Goal: Participate in discussion

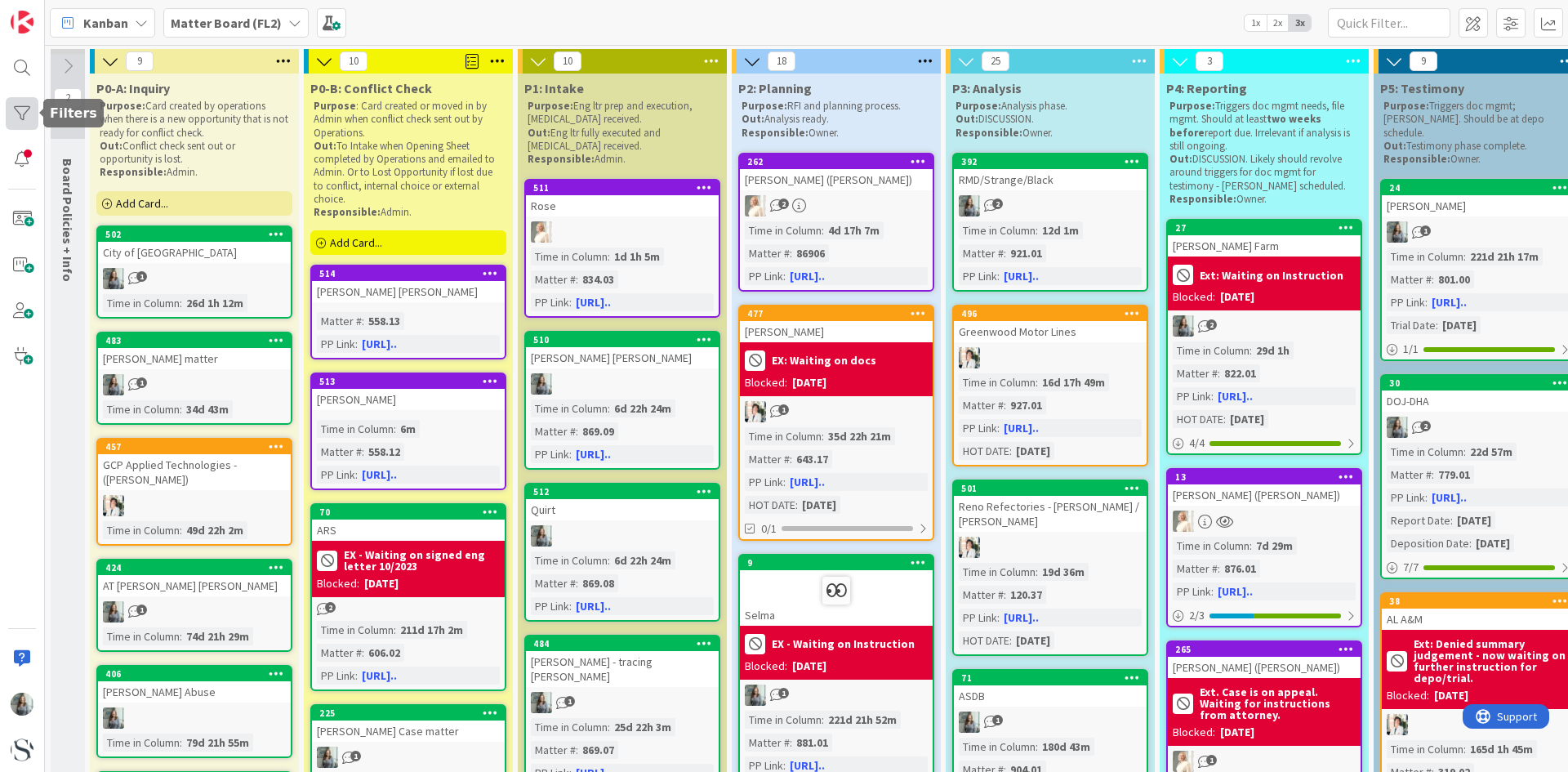
click at [29, 118] on div at bounding box center [23, 113] width 33 height 33
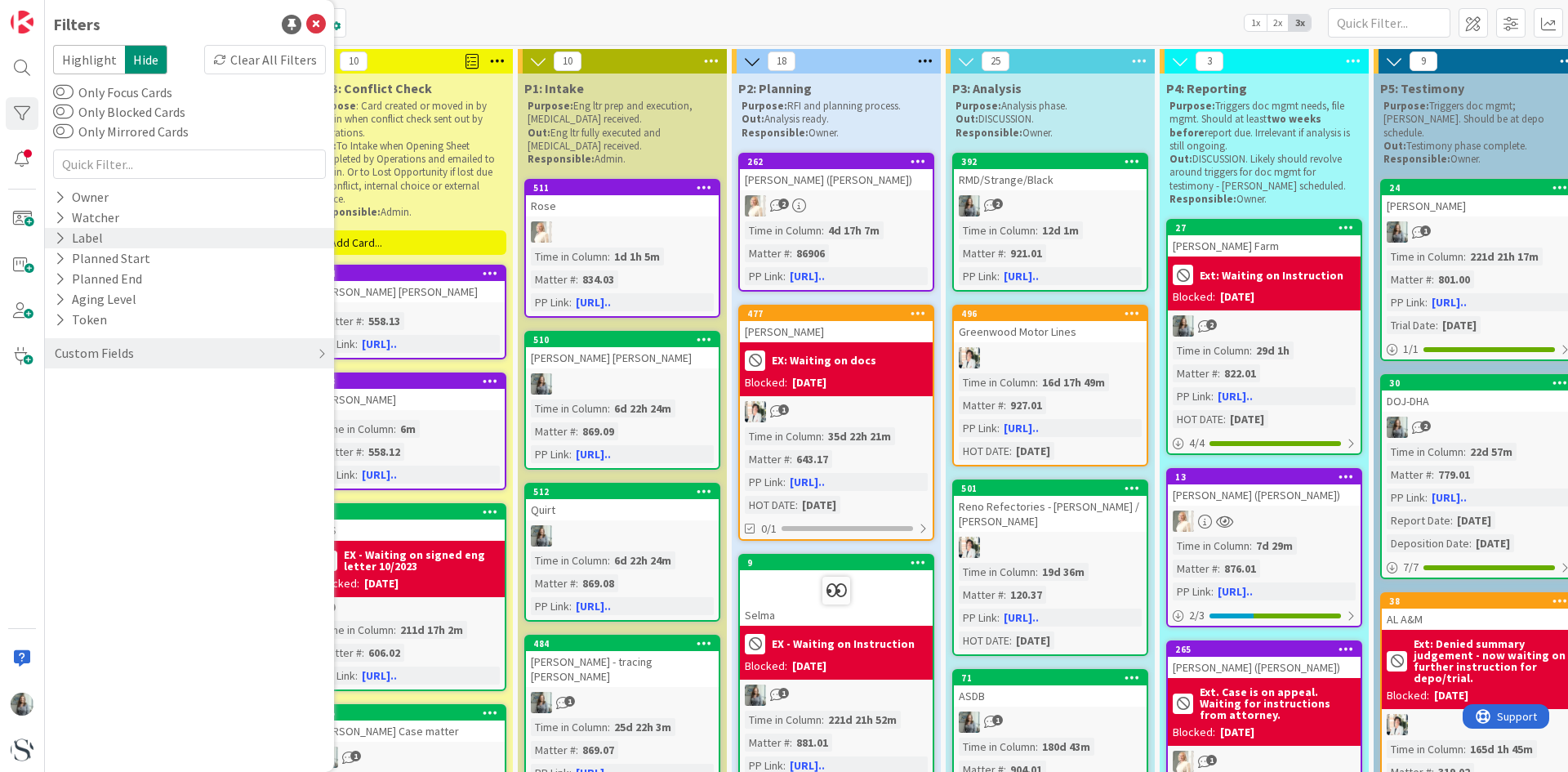
click at [56, 241] on icon at bounding box center [60, 238] width 10 height 14
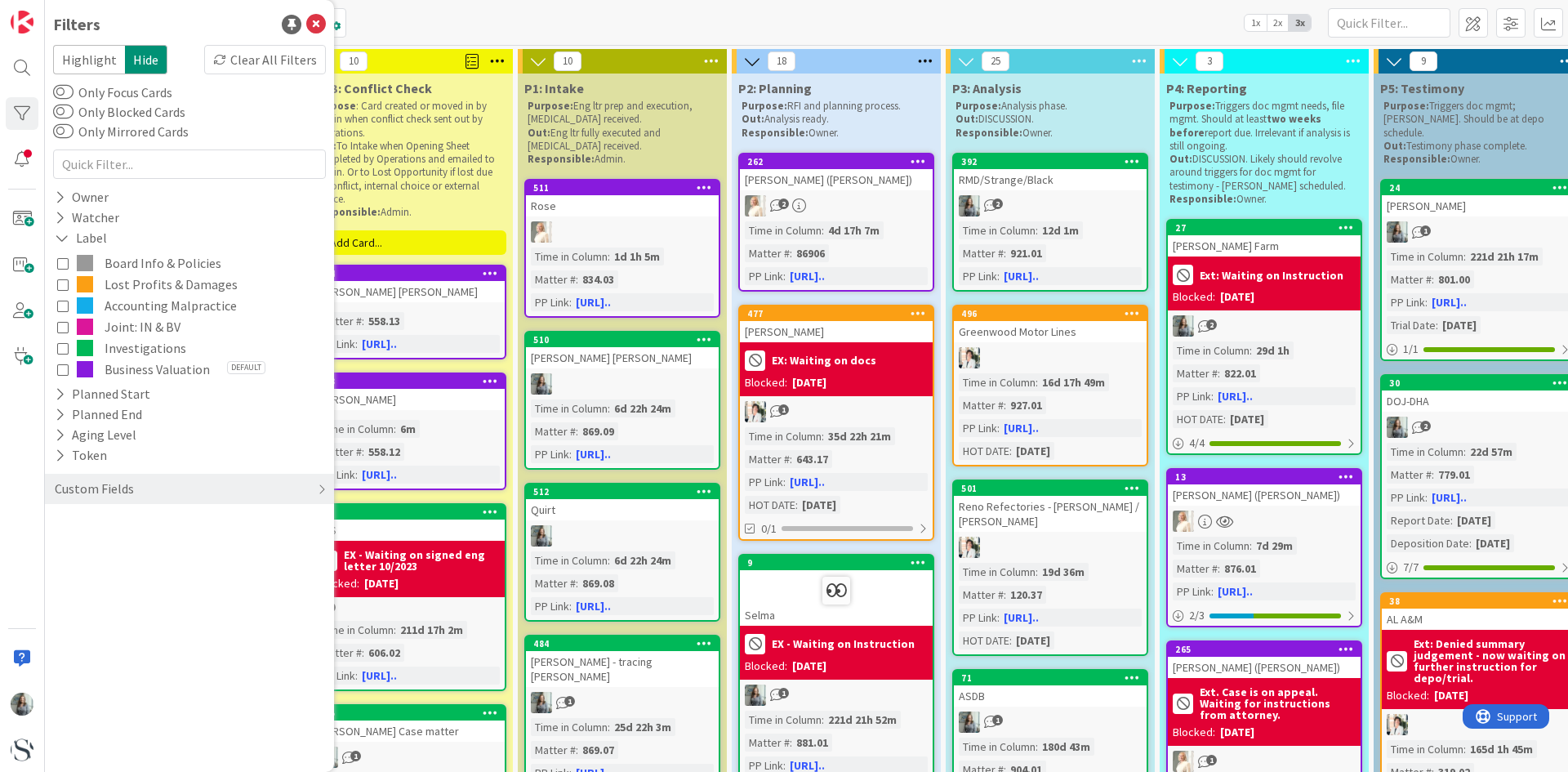
click at [62, 325] on icon at bounding box center [62, 326] width 11 height 11
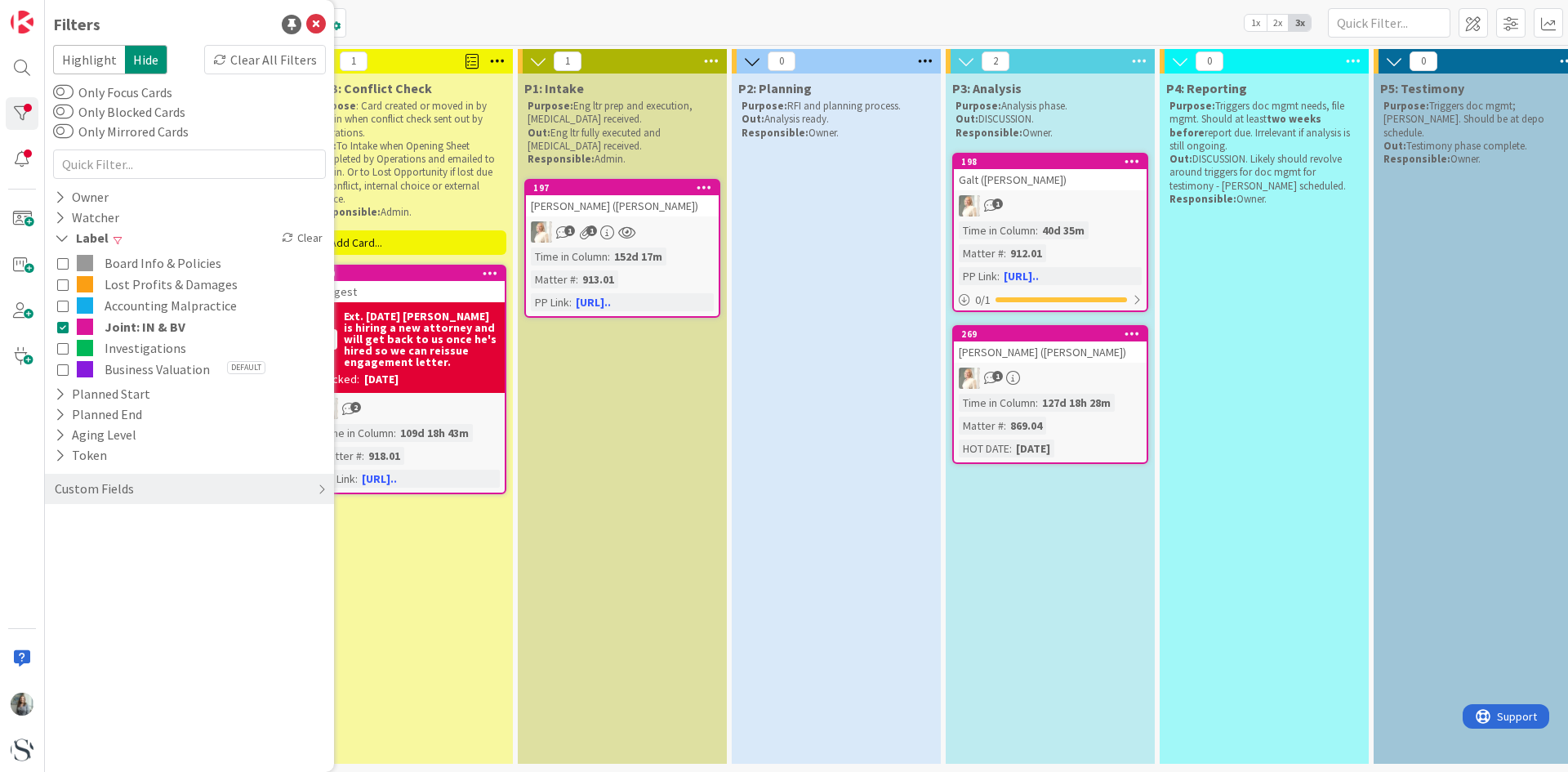
click at [59, 351] on icon at bounding box center [62, 347] width 11 height 11
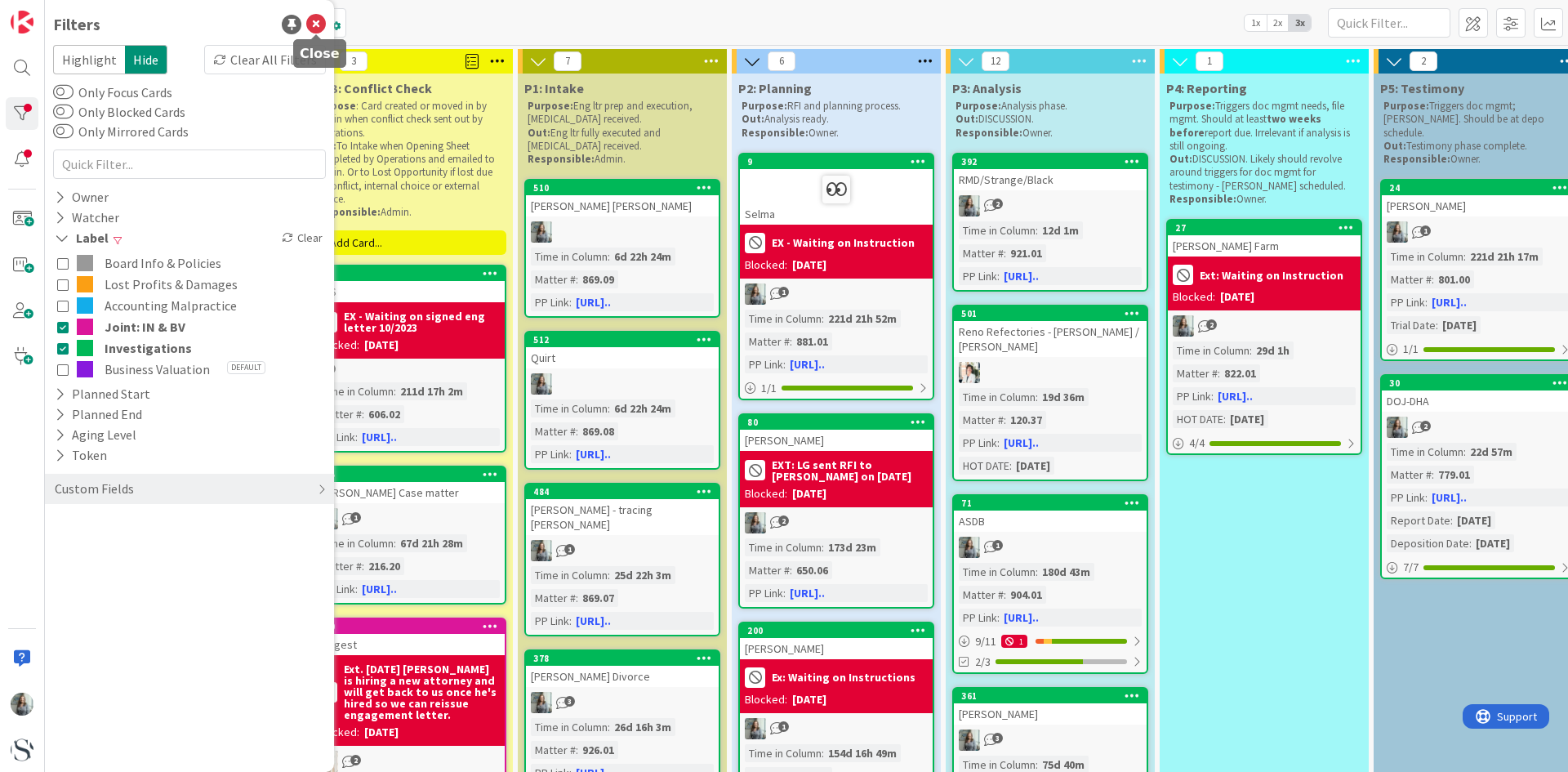
click at [313, 21] on icon at bounding box center [316, 24] width 20 height 20
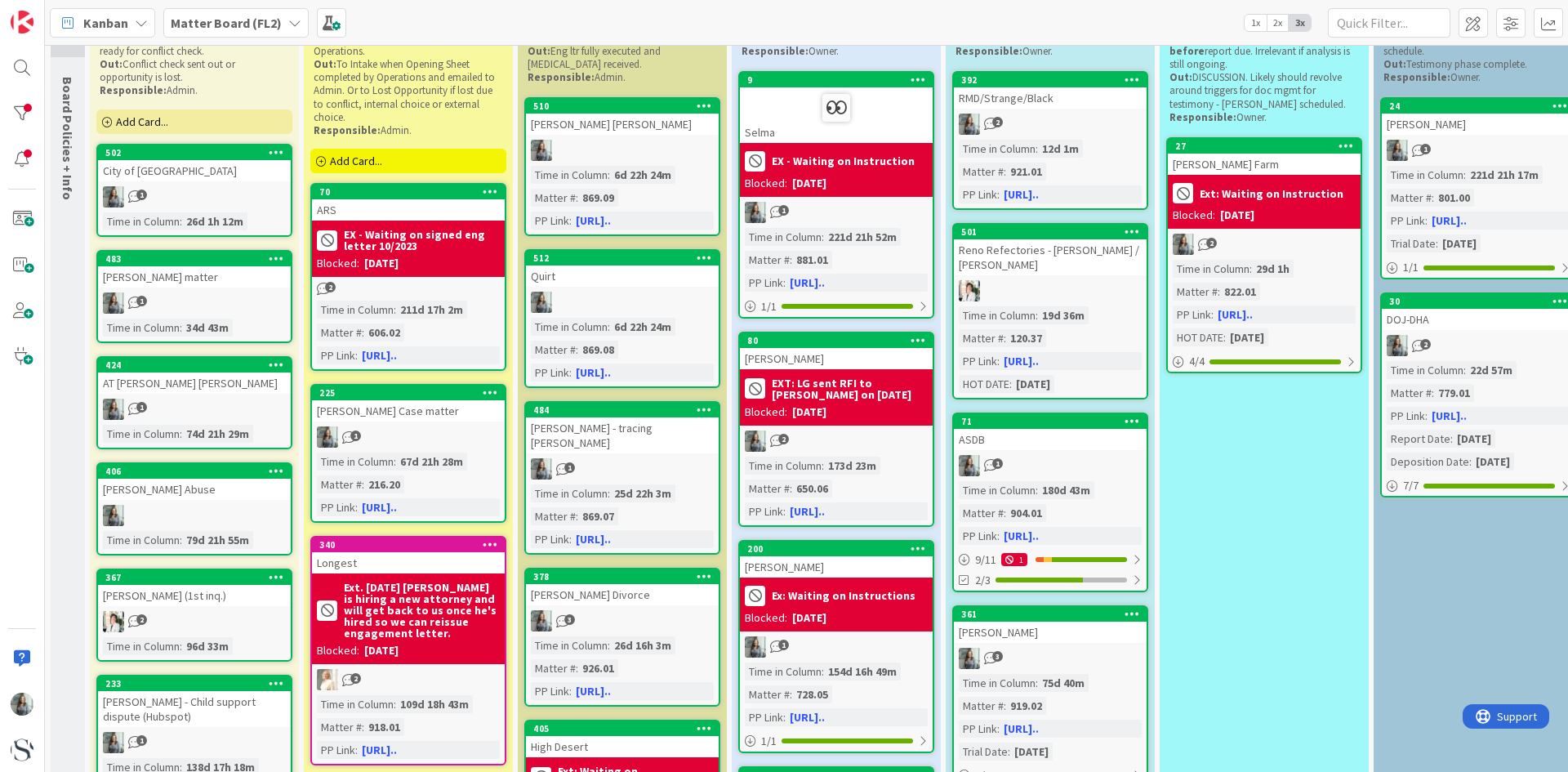
scroll to position [164, 0]
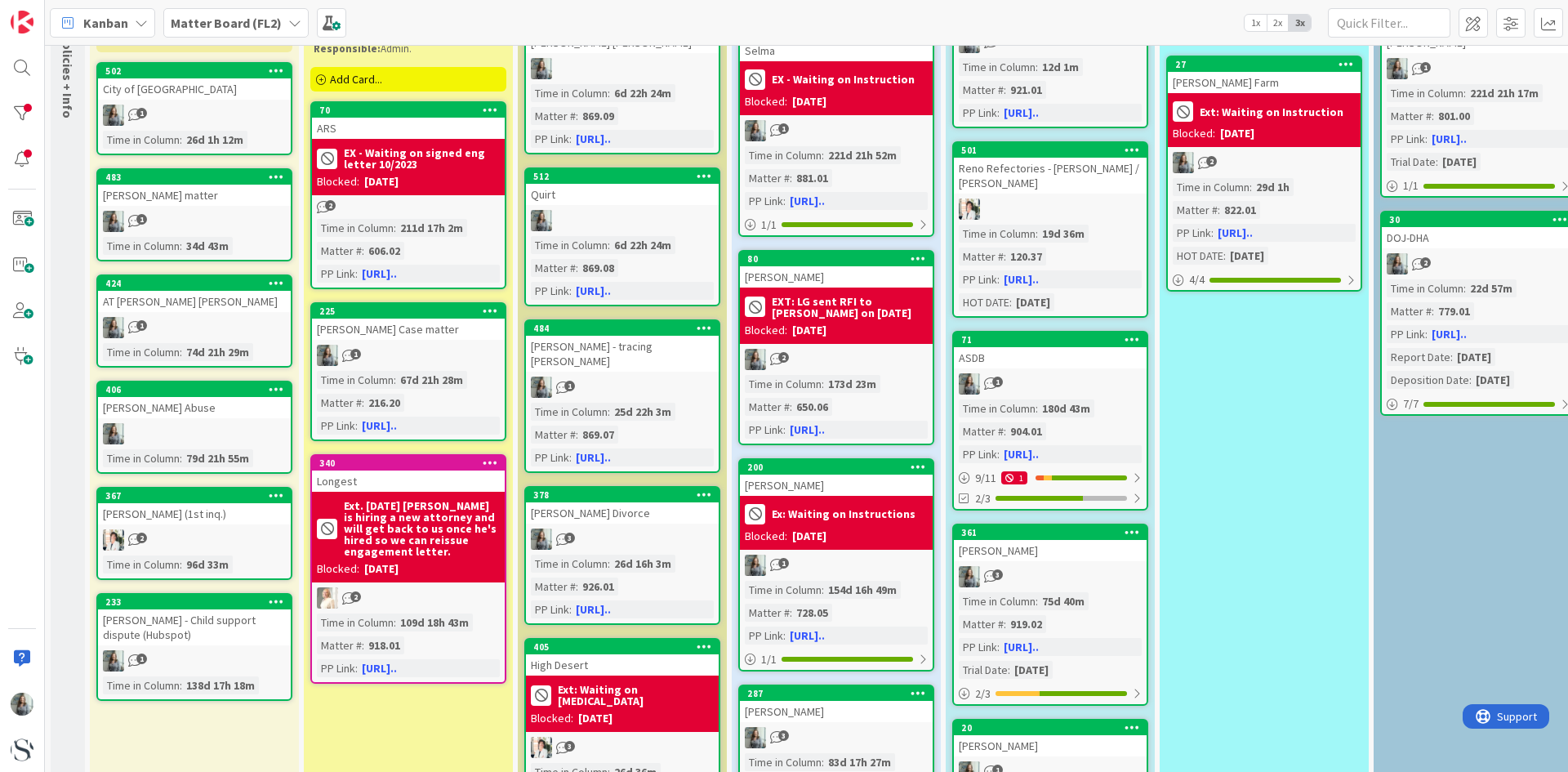
click at [631, 511] on div "378 [PERSON_NAME] Divorce 3 Time in [GEOGRAPHIC_DATA] : 26d 16h 3m Matter # : 9…" at bounding box center [623, 555] width 196 height 138
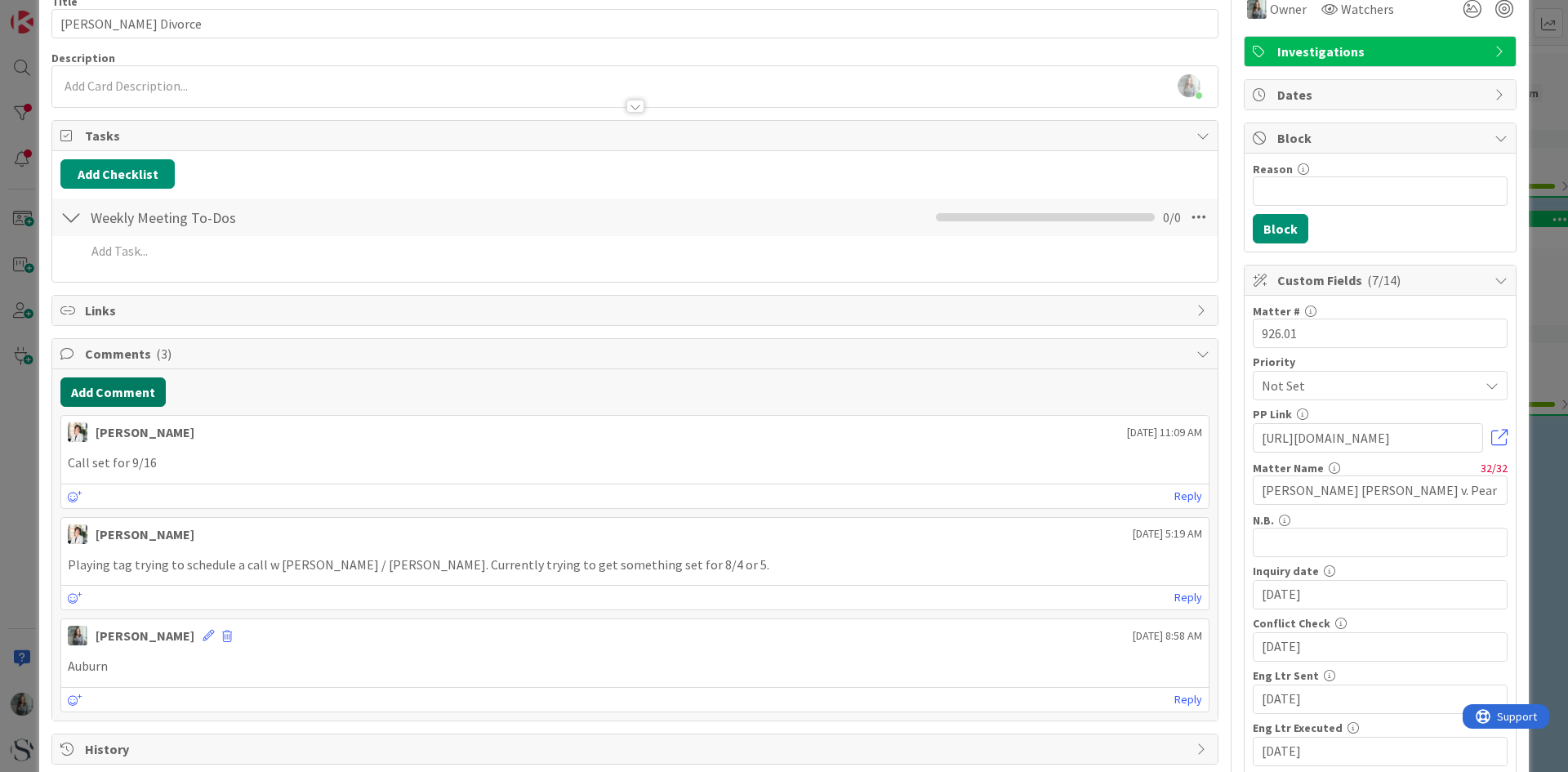
click at [106, 396] on button "Add Comment" at bounding box center [113, 392] width 106 height 29
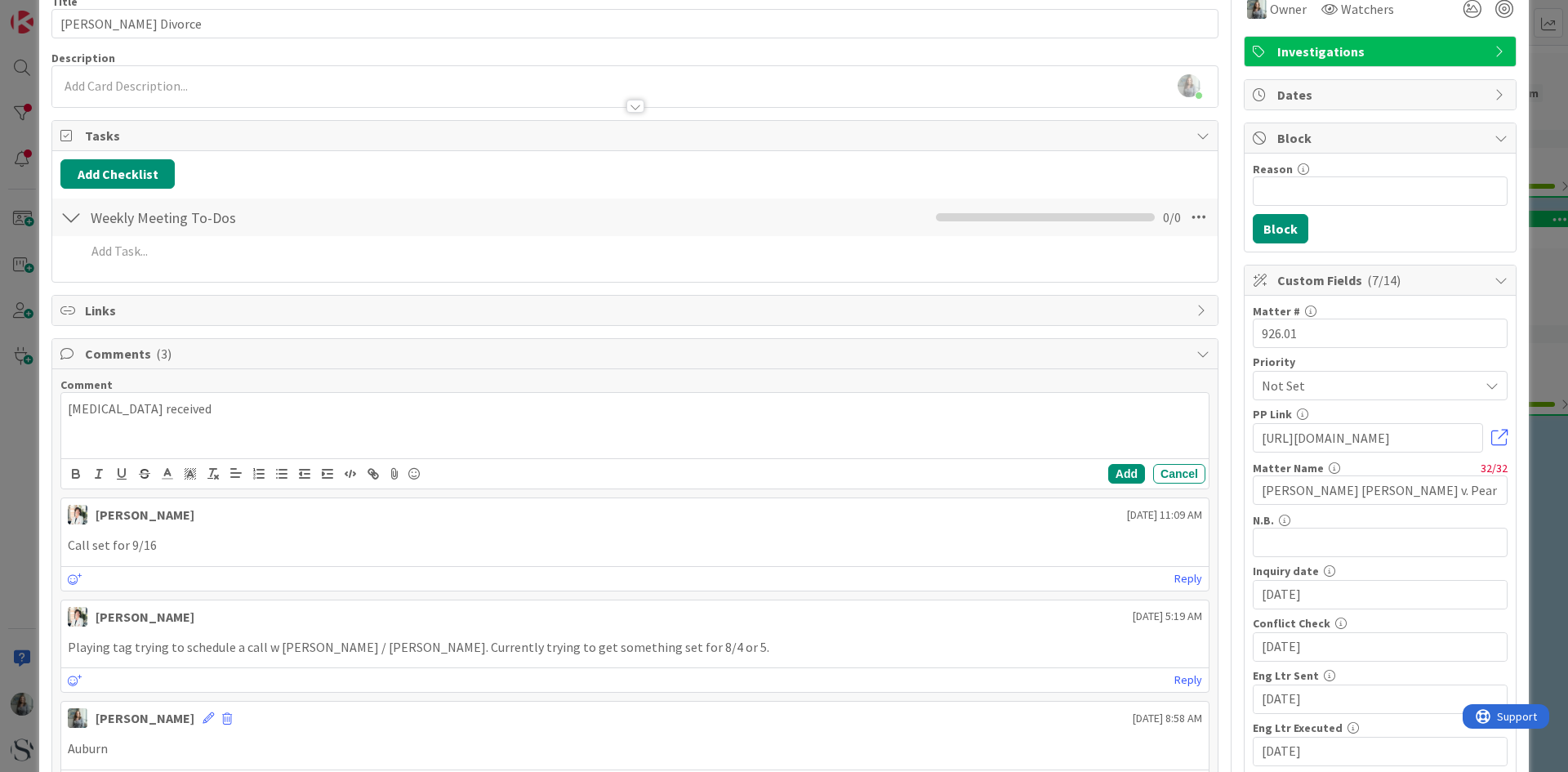
click at [1118, 463] on div "Add Cancel" at bounding box center [636, 473] width 1148 height 30
click at [1108, 477] on button "Add" at bounding box center [1126, 473] width 36 height 20
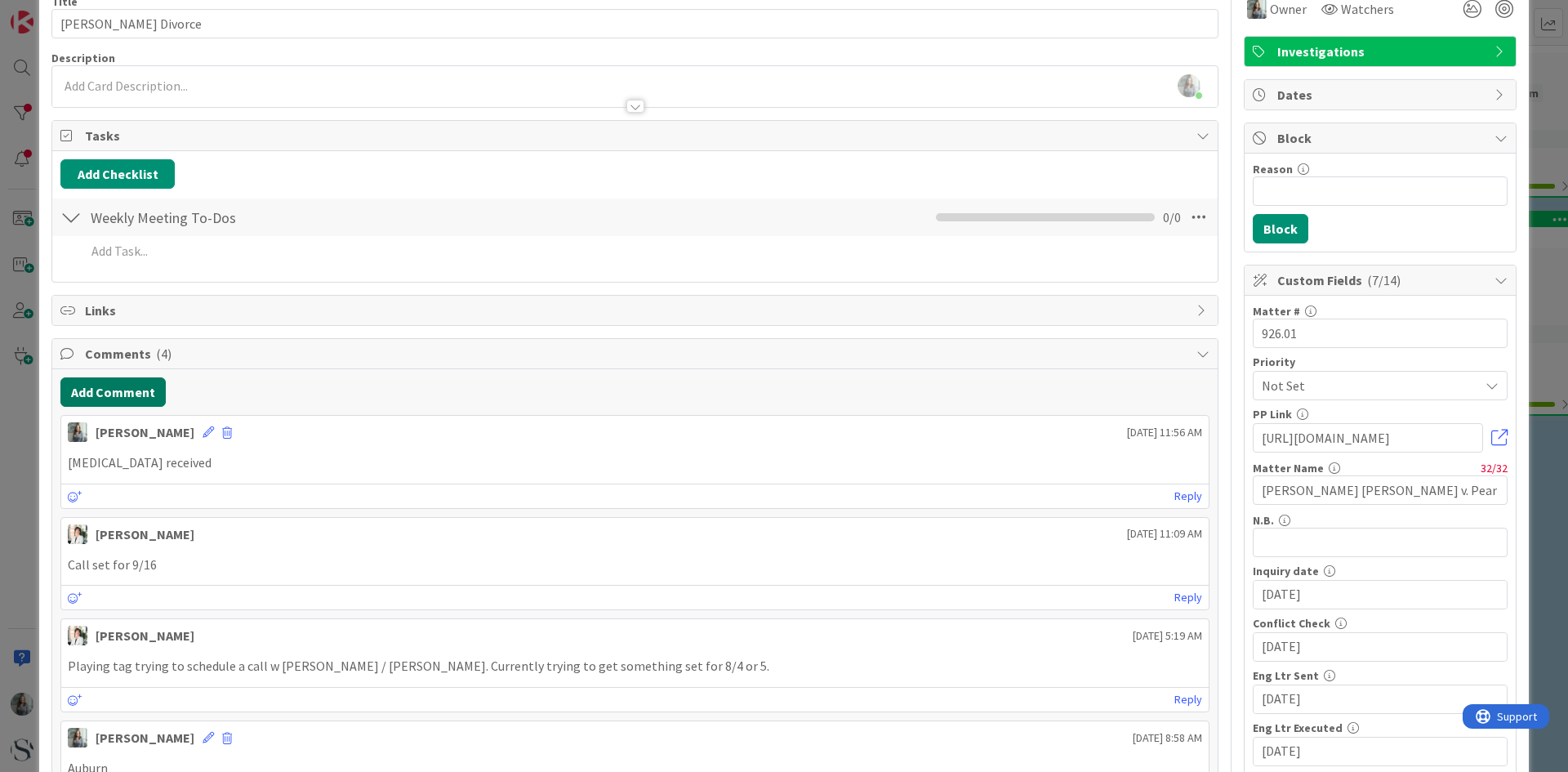
click at [113, 397] on button "Add Comment" at bounding box center [113, 392] width 106 height 29
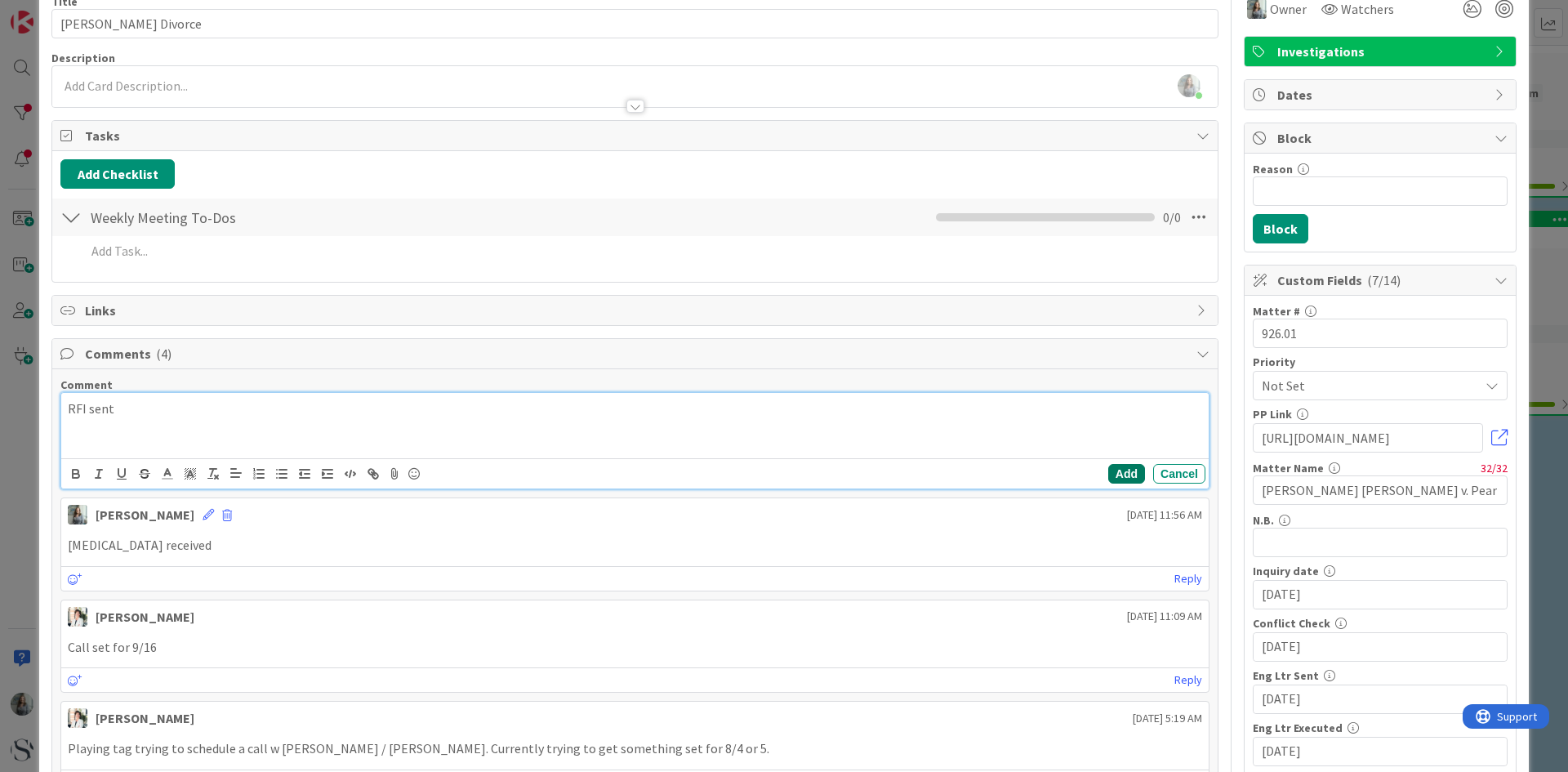
click at [1109, 474] on button "Add" at bounding box center [1126, 473] width 36 height 20
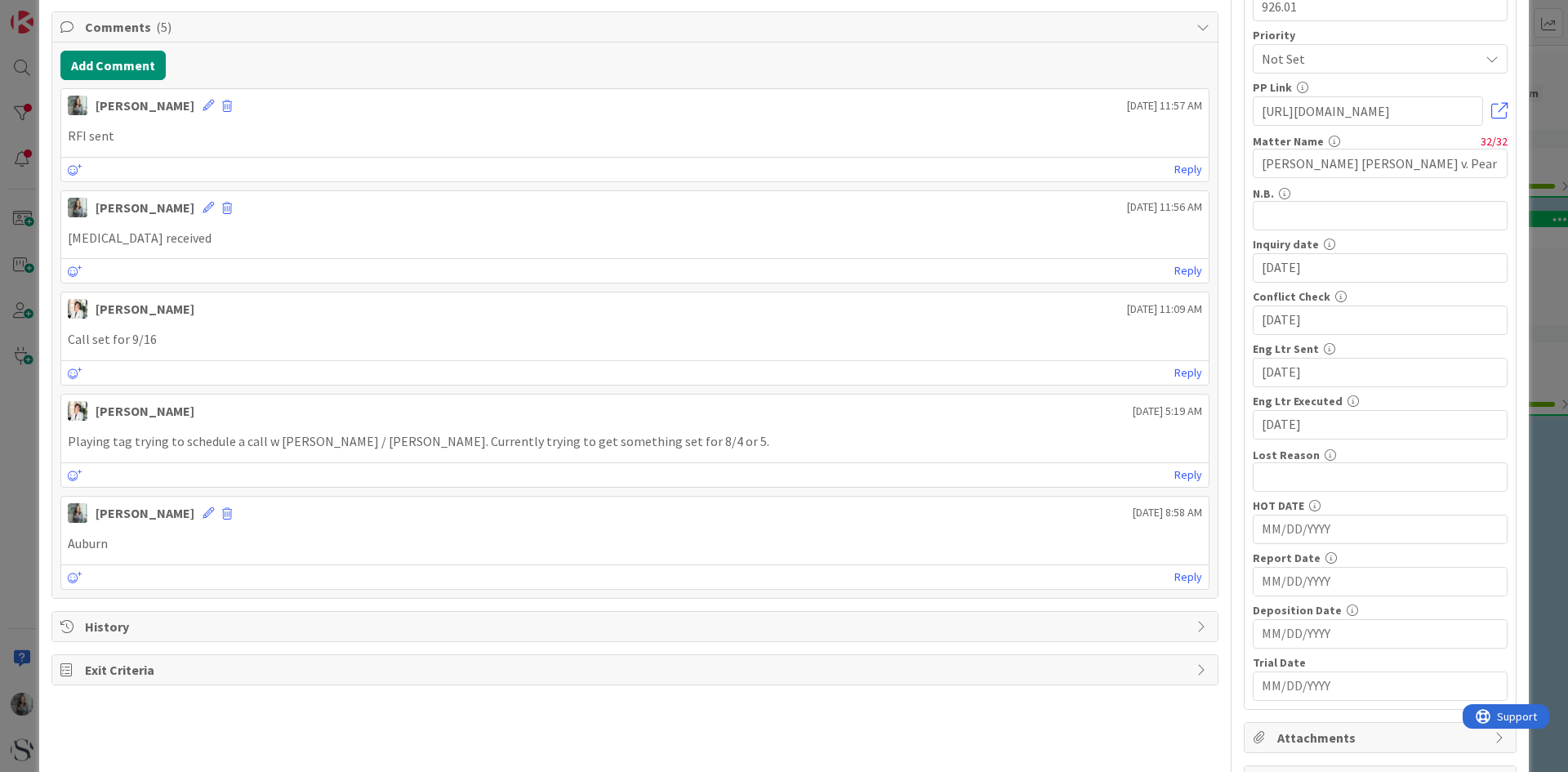
scroll to position [490, 0]
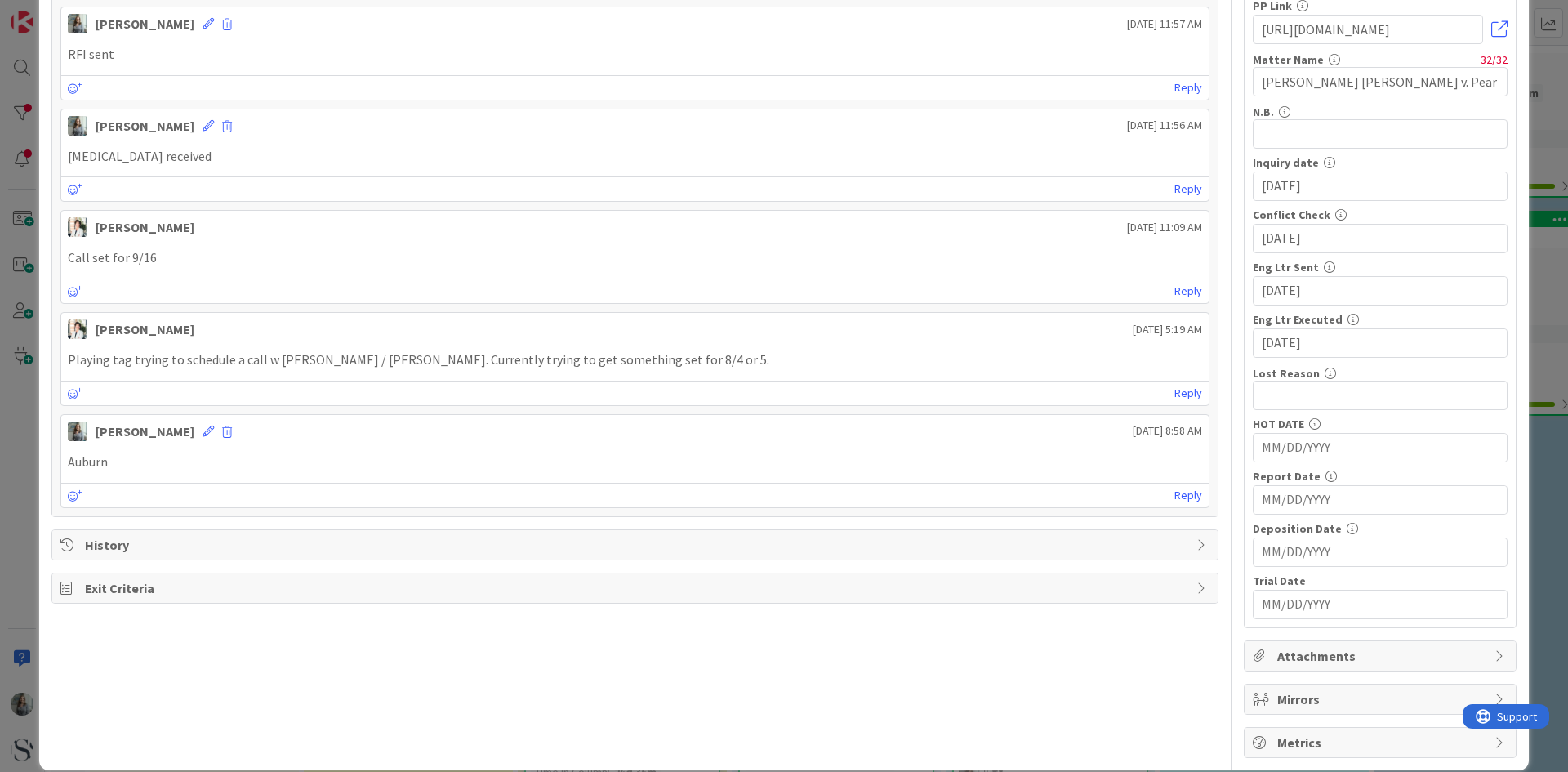
click at [1278, 602] on input "MM/DD/YYYY" at bounding box center [1381, 604] width 237 height 28
click at [1472, 651] on icon "Move forward to switch to the next month." at bounding box center [1480, 647] width 16 height 16
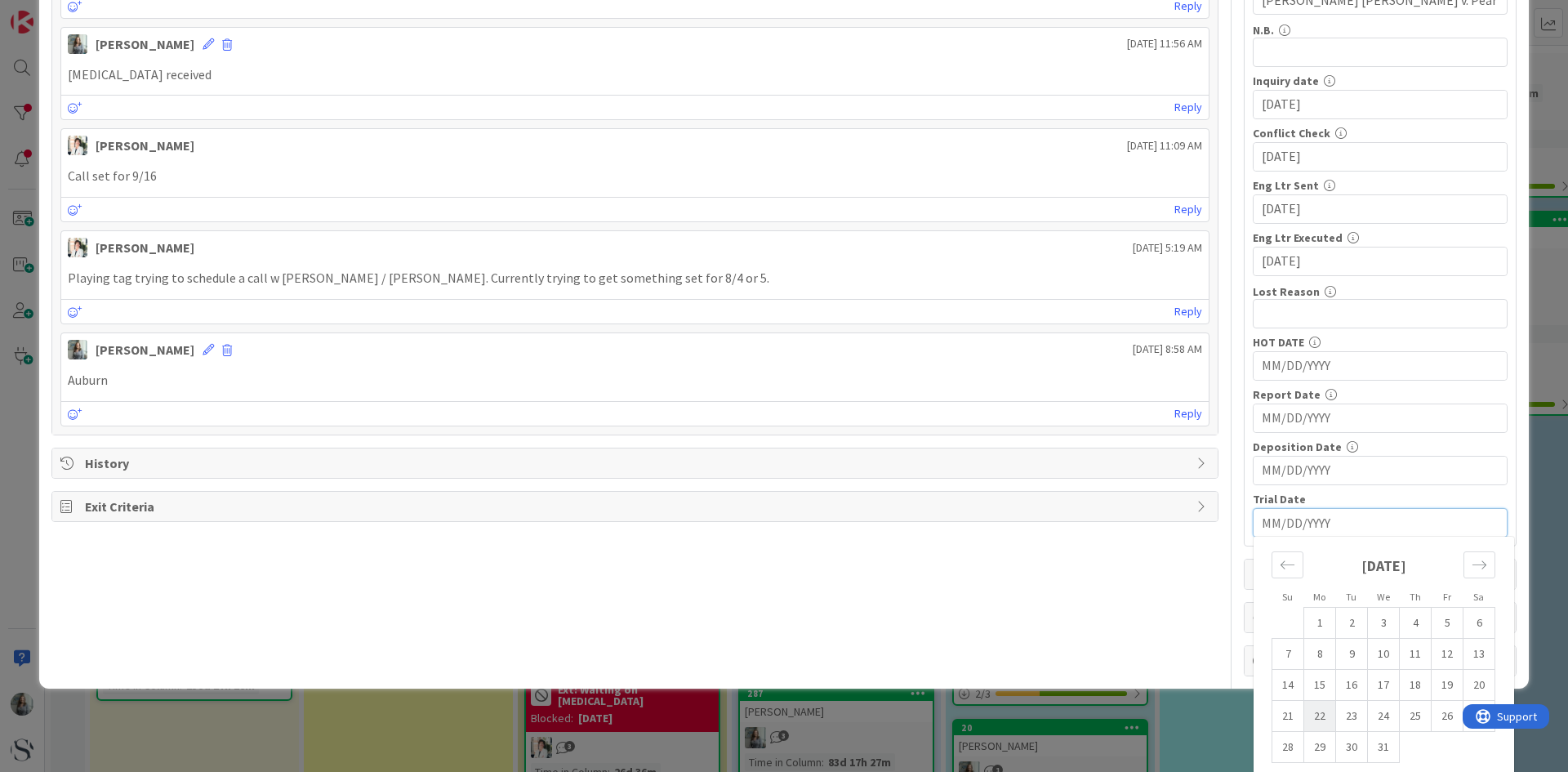
click at [1305, 719] on td "22" at bounding box center [1320, 716] width 32 height 31
type input "[DATE]"
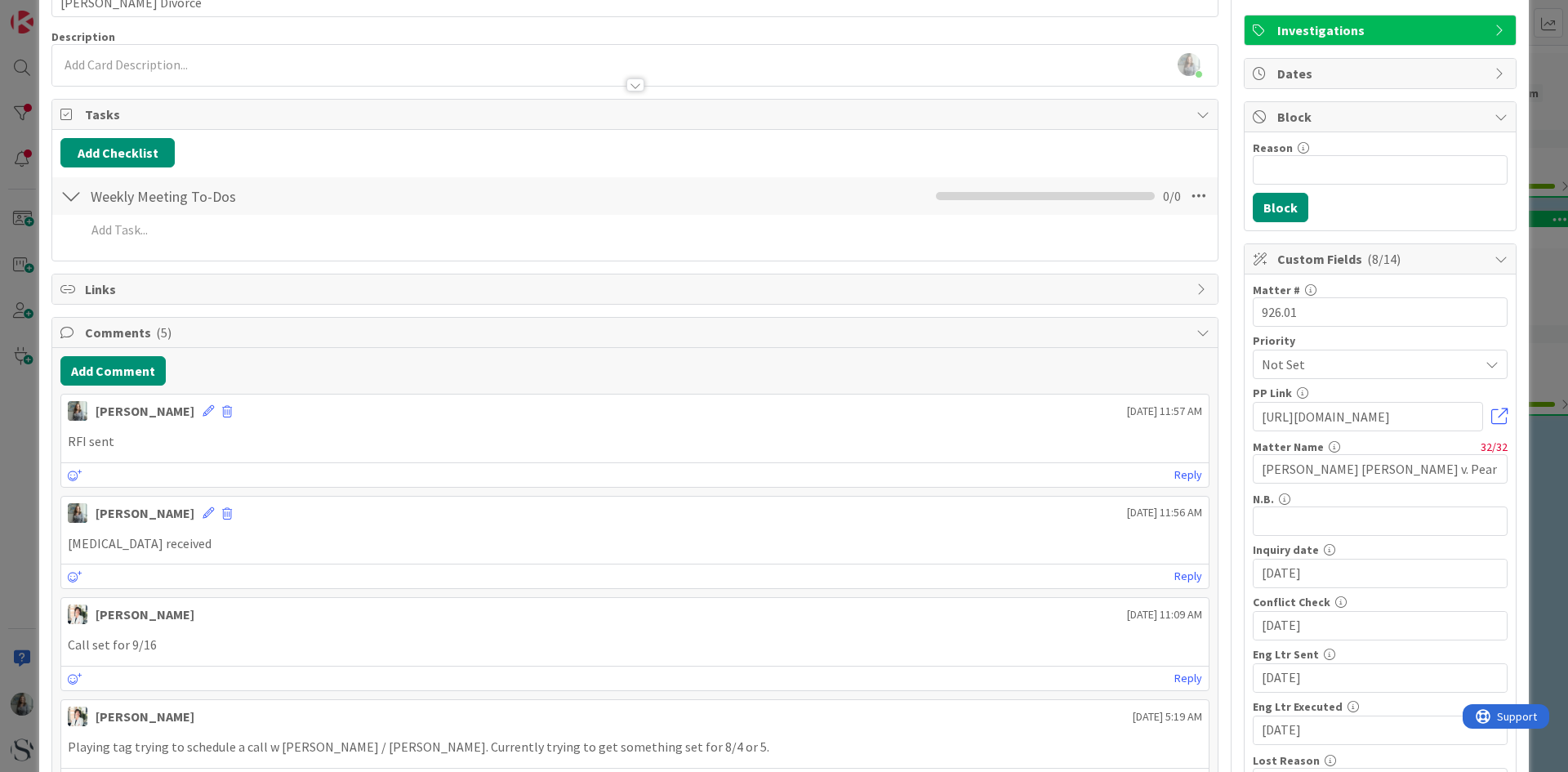
scroll to position [0, 0]
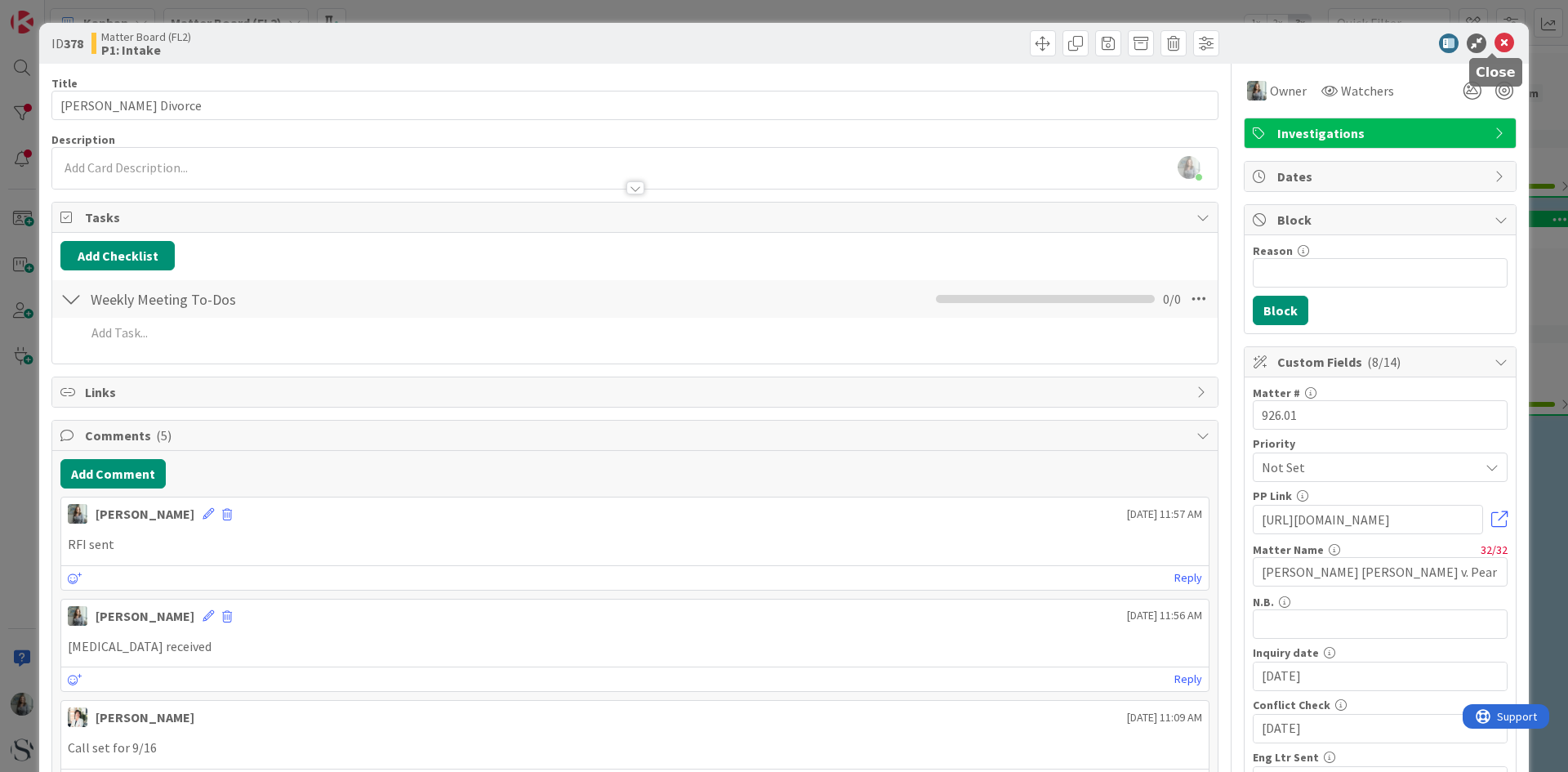
click at [1496, 42] on icon at bounding box center [1505, 43] width 20 height 20
